Goal: Check status: Check status

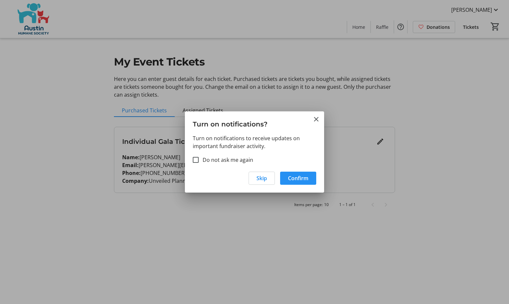
click at [292, 177] on span "Confirm" at bounding box center [298, 179] width 20 height 8
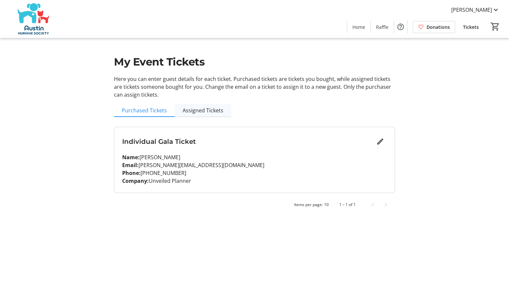
click at [216, 108] on span "Assigned Tickets" at bounding box center [202, 110] width 41 height 5
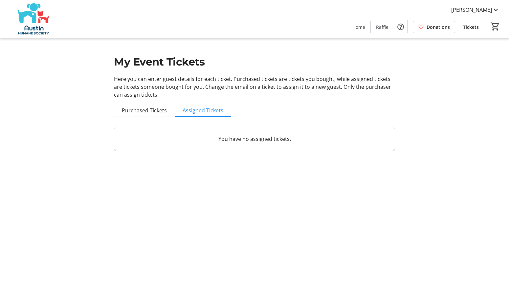
click at [135, 118] on div "My Event Tickets Here you can enter guest details for each ticket. Purchased ti…" at bounding box center [254, 79] width 289 height 159
click at [142, 112] on span "Purchased Tickets" at bounding box center [144, 110] width 45 height 5
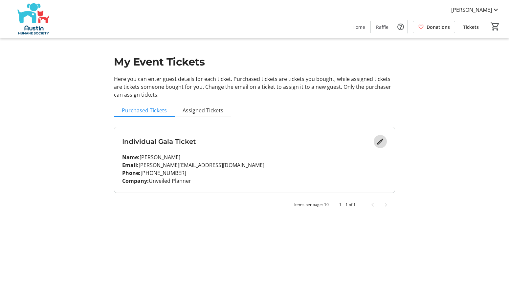
click at [381, 141] on mat-icon "Edit" at bounding box center [380, 142] width 8 height 8
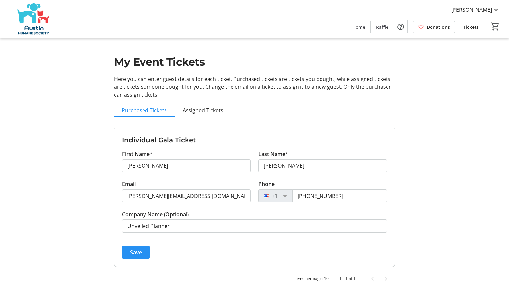
click at [137, 260] on span "submit" at bounding box center [136, 253] width 28 height 16
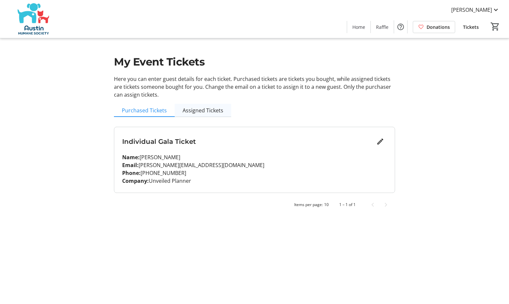
click at [194, 110] on span "Assigned Tickets" at bounding box center [202, 110] width 41 height 5
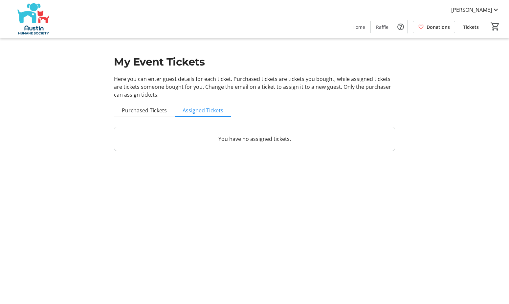
click at [260, 146] on div "You have no assigned tickets." at bounding box center [254, 139] width 280 height 24
